Goal: Task Accomplishment & Management: Manage account settings

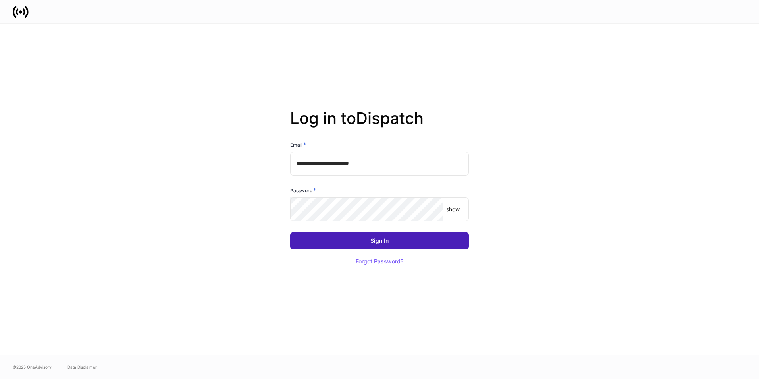
click at [374, 248] on button "Sign In" at bounding box center [379, 240] width 179 height 17
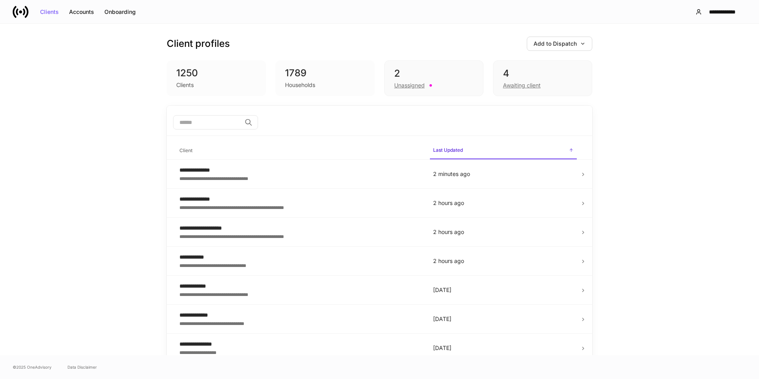
click at [466, 76] on div "2" at bounding box center [433, 73] width 79 height 13
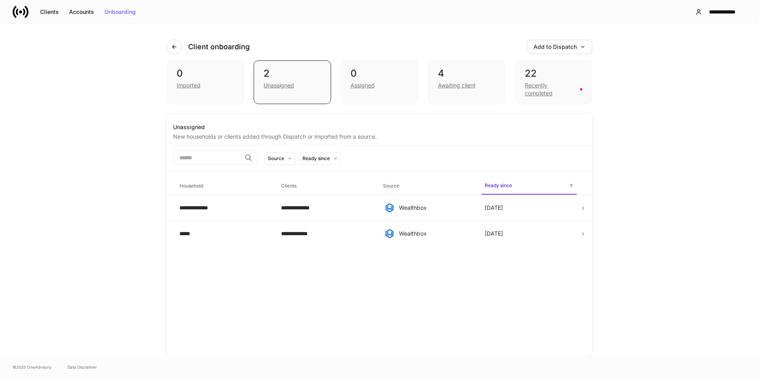
click at [544, 79] on div "22" at bounding box center [554, 73] width 58 height 13
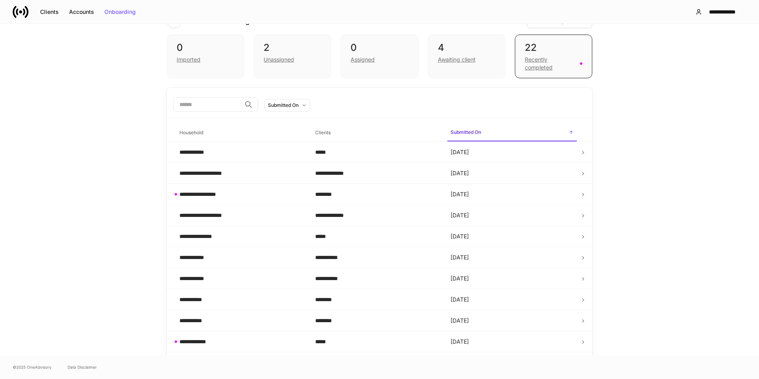
scroll to position [40, 0]
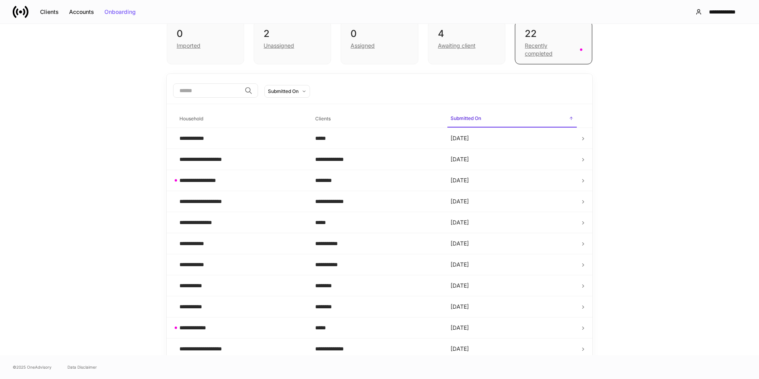
click at [521, 138] on td "Sep 2" at bounding box center [512, 138] width 136 height 21
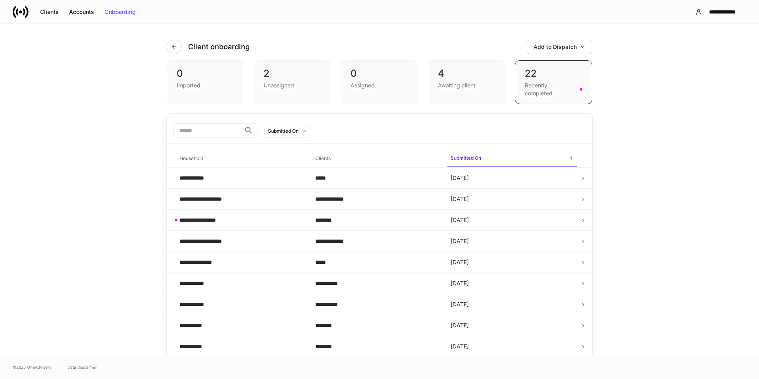
click at [477, 82] on div "Awaiting client" at bounding box center [467, 85] width 58 height 10
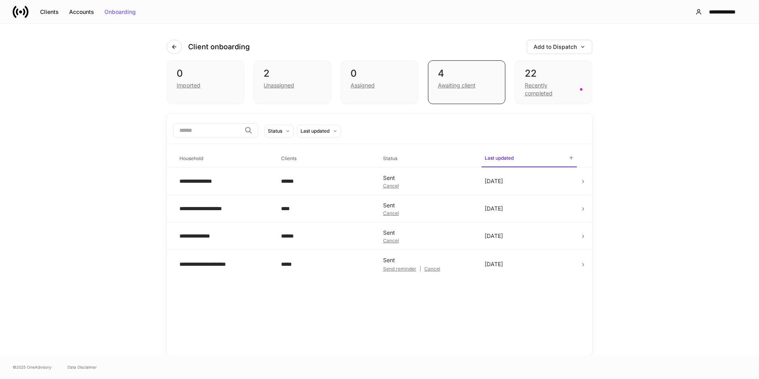
click at [558, 182] on td "Aug 6" at bounding box center [530, 181] width 102 height 27
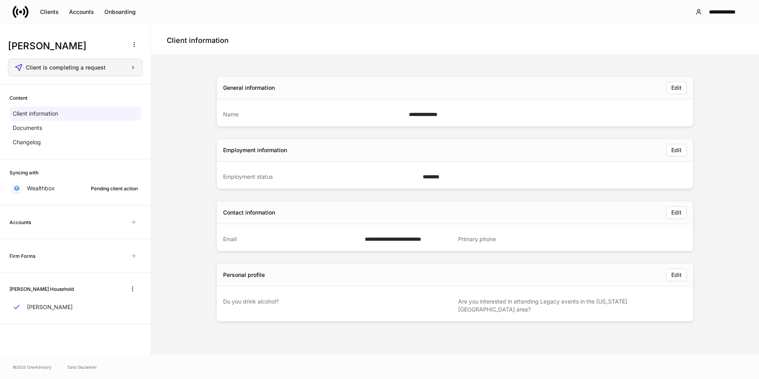
click at [128, 68] on div "Client is completing a request" at bounding box center [81, 68] width 110 height 6
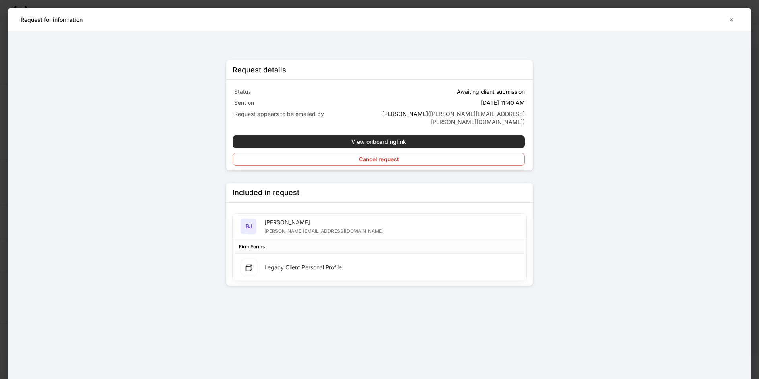
click at [375, 139] on div "View onboarding link" at bounding box center [378, 142] width 55 height 6
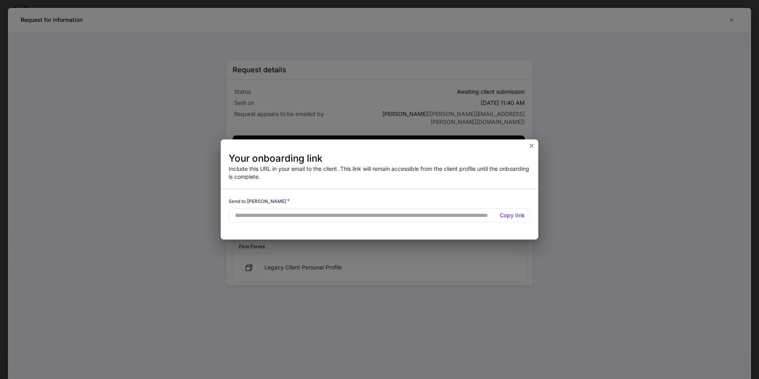
click at [519, 216] on h5 "Copy link" at bounding box center [512, 215] width 25 height 8
click at [529, 147] on icon "button" at bounding box center [532, 146] width 6 height 6
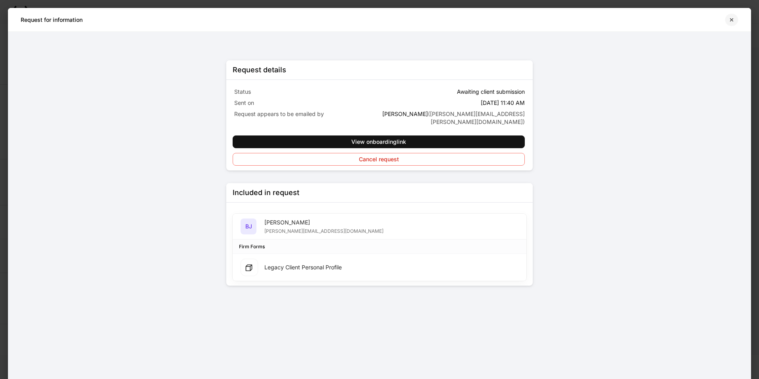
click at [737, 21] on button "button" at bounding box center [732, 20] width 14 height 13
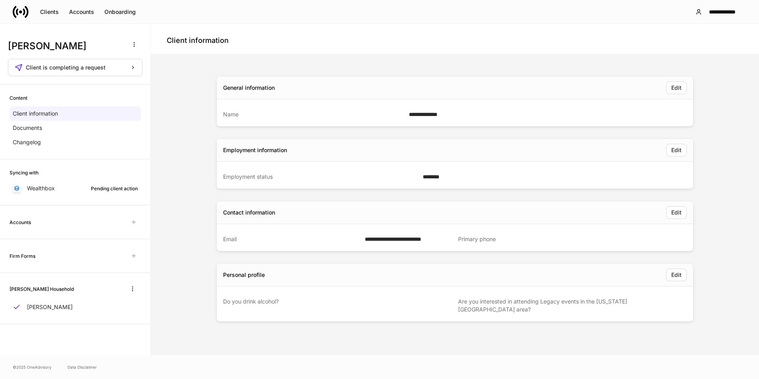
click at [67, 115] on div "Client information" at bounding box center [75, 113] width 131 height 14
